Goal: Navigation & Orientation: Find specific page/section

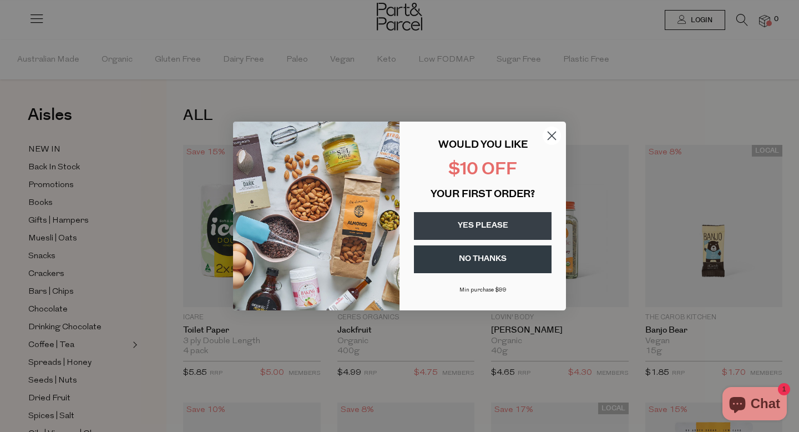
click at [552, 134] on icon "Close dialog" at bounding box center [552, 136] width 8 height 8
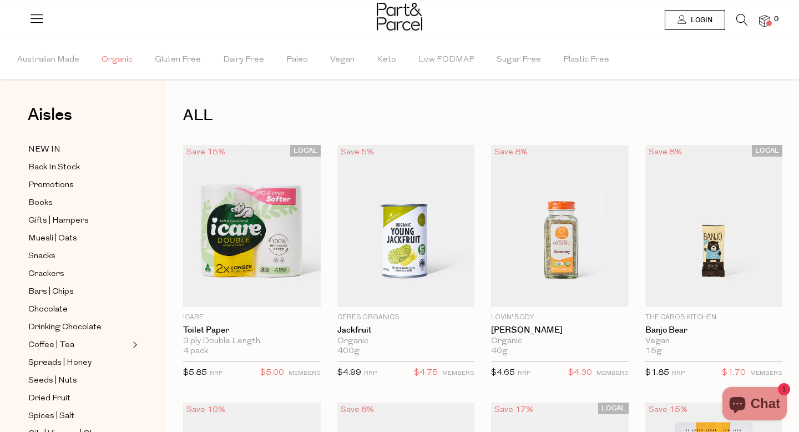
click at [119, 59] on span "Organic" at bounding box center [117, 60] width 31 height 39
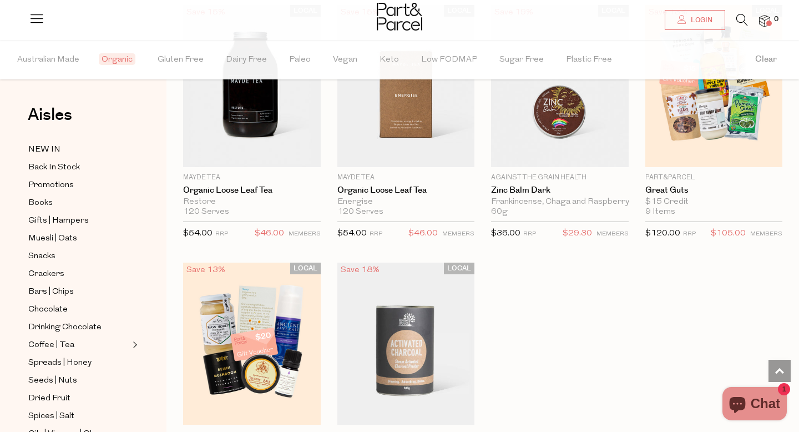
scroll to position [2974, 0]
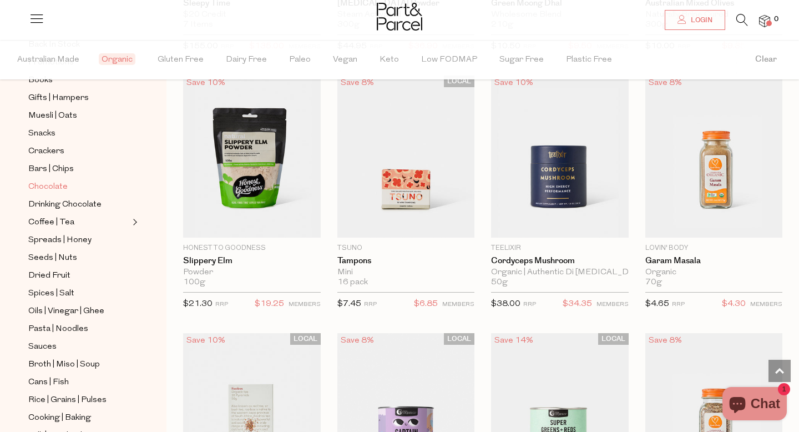
scroll to position [125, 0]
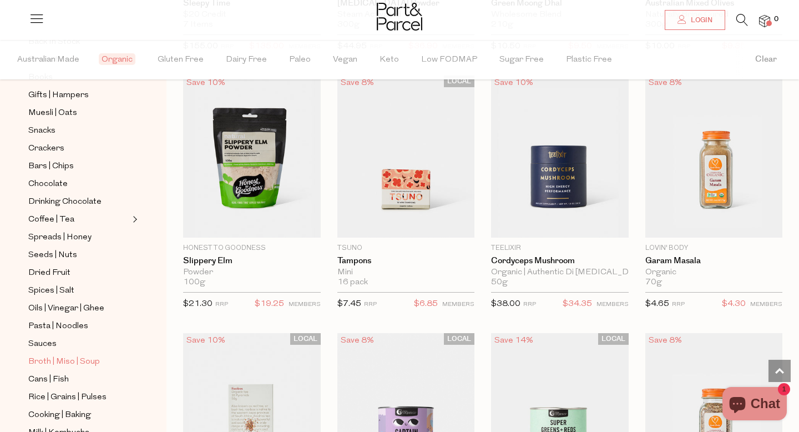
click at [82, 361] on span "Broth | Miso | Soup" at bounding box center [64, 361] width 72 height 13
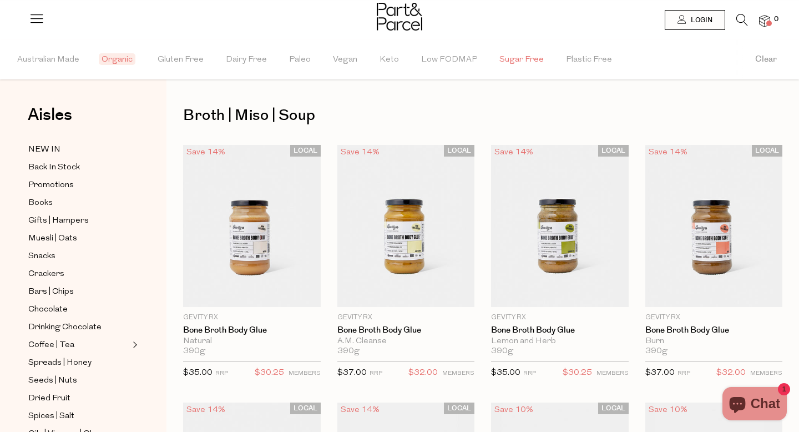
click at [515, 53] on span "Sugar Free" at bounding box center [522, 60] width 44 height 39
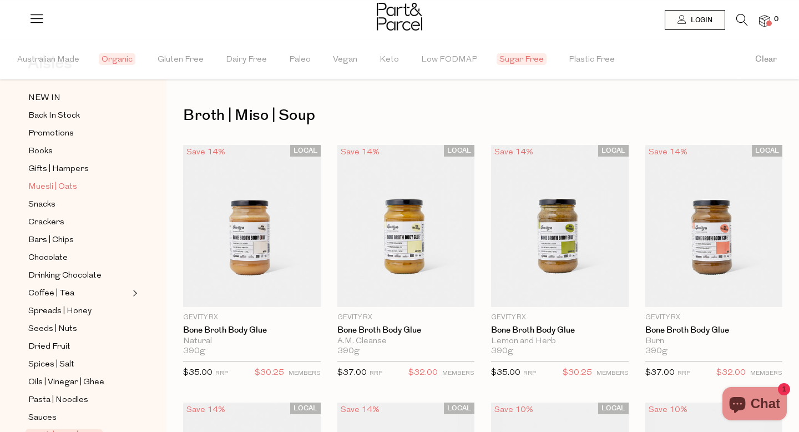
scroll to position [57, 0]
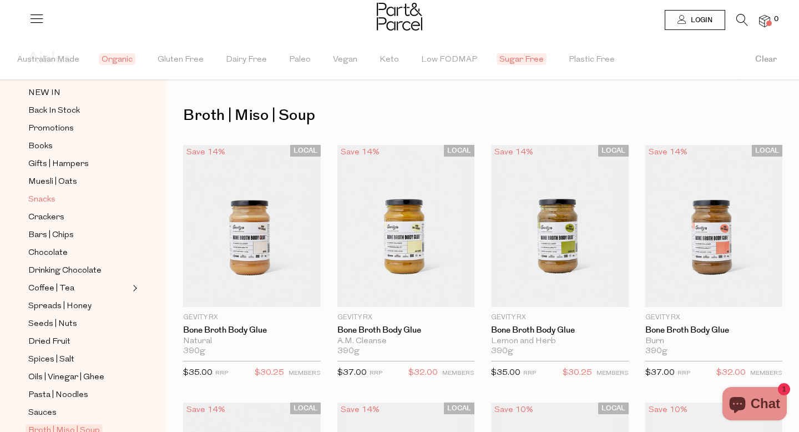
click at [48, 197] on span "Snacks" at bounding box center [41, 199] width 27 height 13
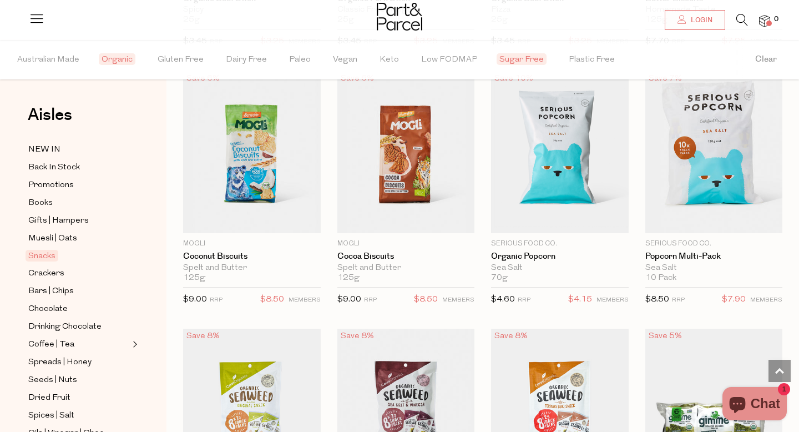
scroll to position [848, 0]
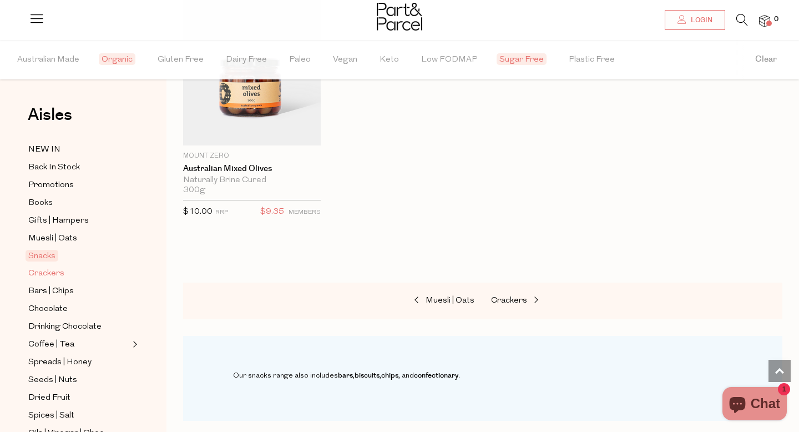
click at [58, 276] on span "Crackers" at bounding box center [46, 273] width 36 height 13
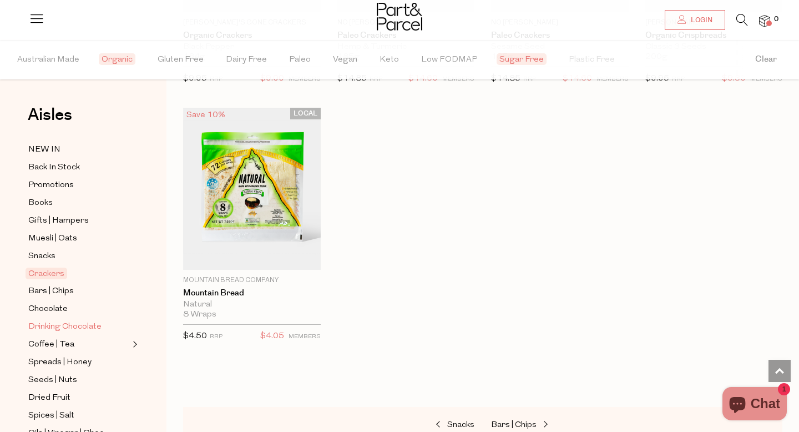
click at [84, 324] on span "Drinking Chocolate" at bounding box center [64, 326] width 73 height 13
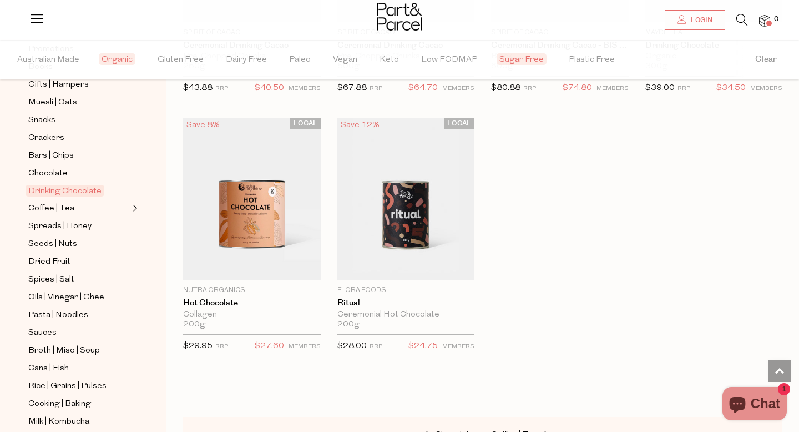
scroll to position [139, 0]
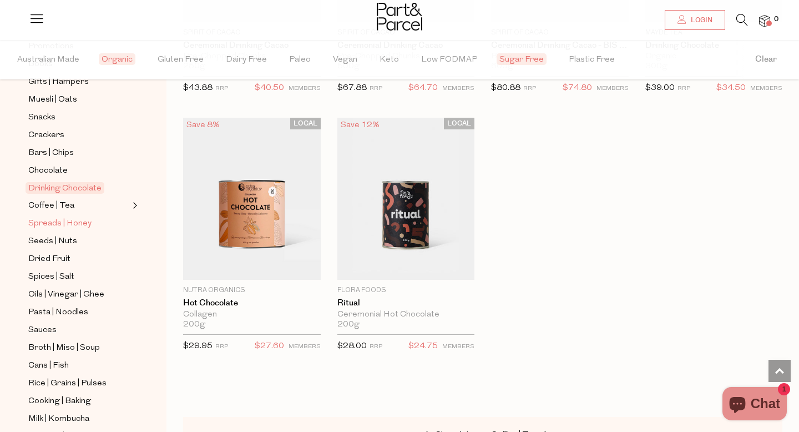
click at [82, 225] on span "Spreads | Honey" at bounding box center [59, 223] width 63 height 13
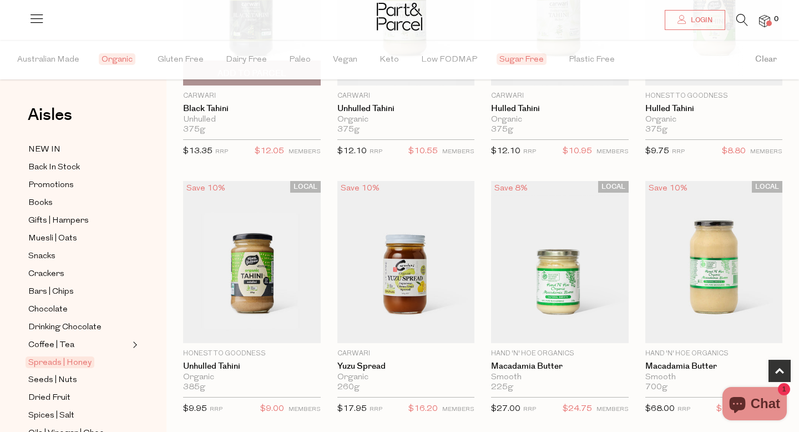
scroll to position [224, 0]
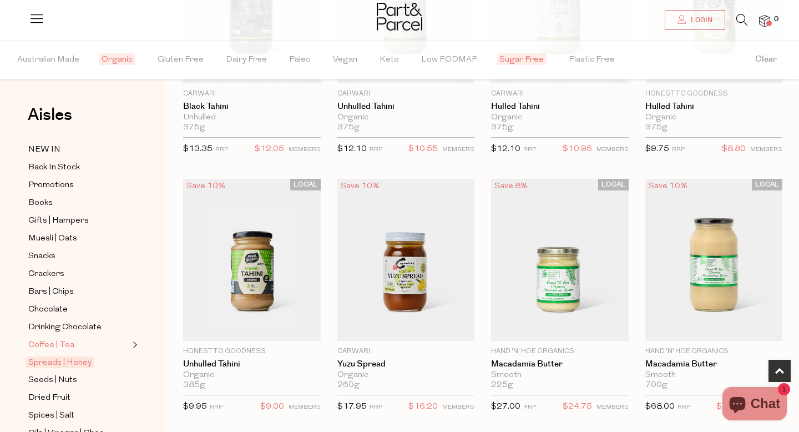
click at [71, 345] on span "Coffee | Tea" at bounding box center [51, 345] width 46 height 13
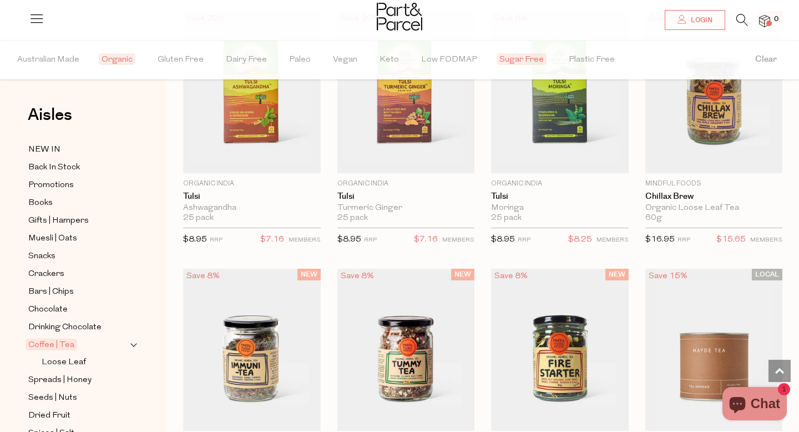
scroll to position [1941, 0]
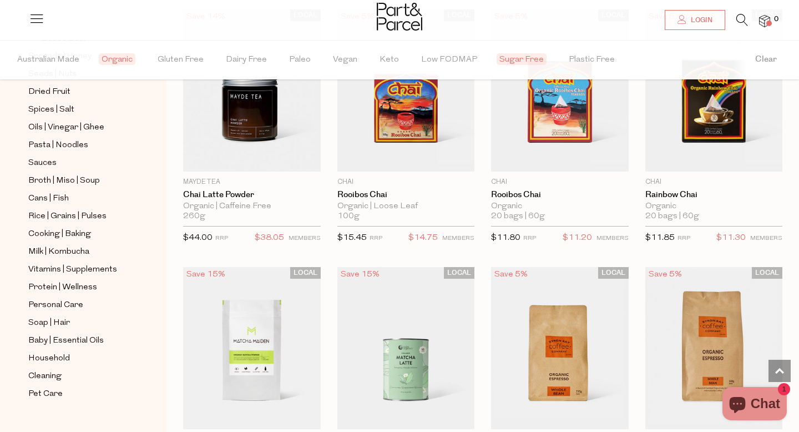
scroll to position [341, 0]
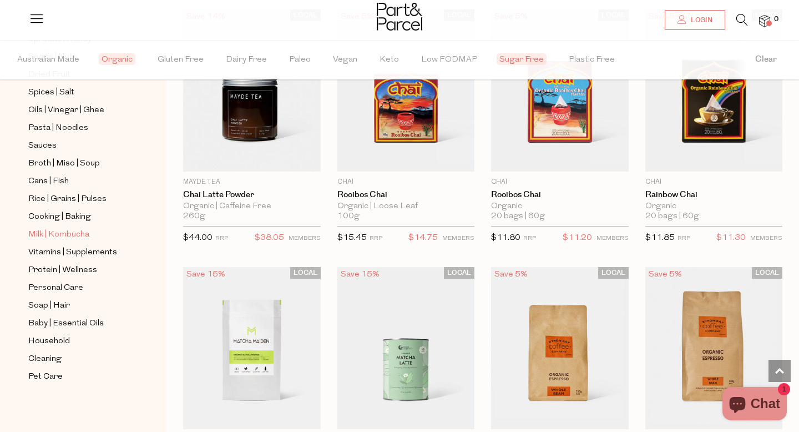
click at [67, 234] on span "Milk | Kombucha" at bounding box center [58, 234] width 61 height 13
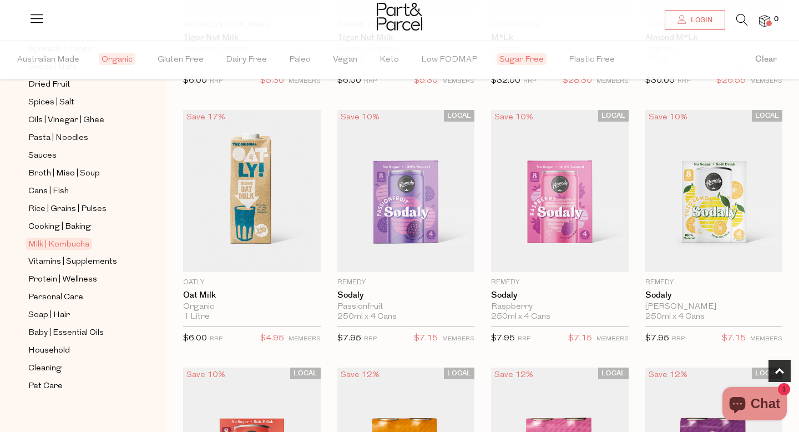
scroll to position [334, 0]
